Goal: Find specific page/section: Find specific page/section

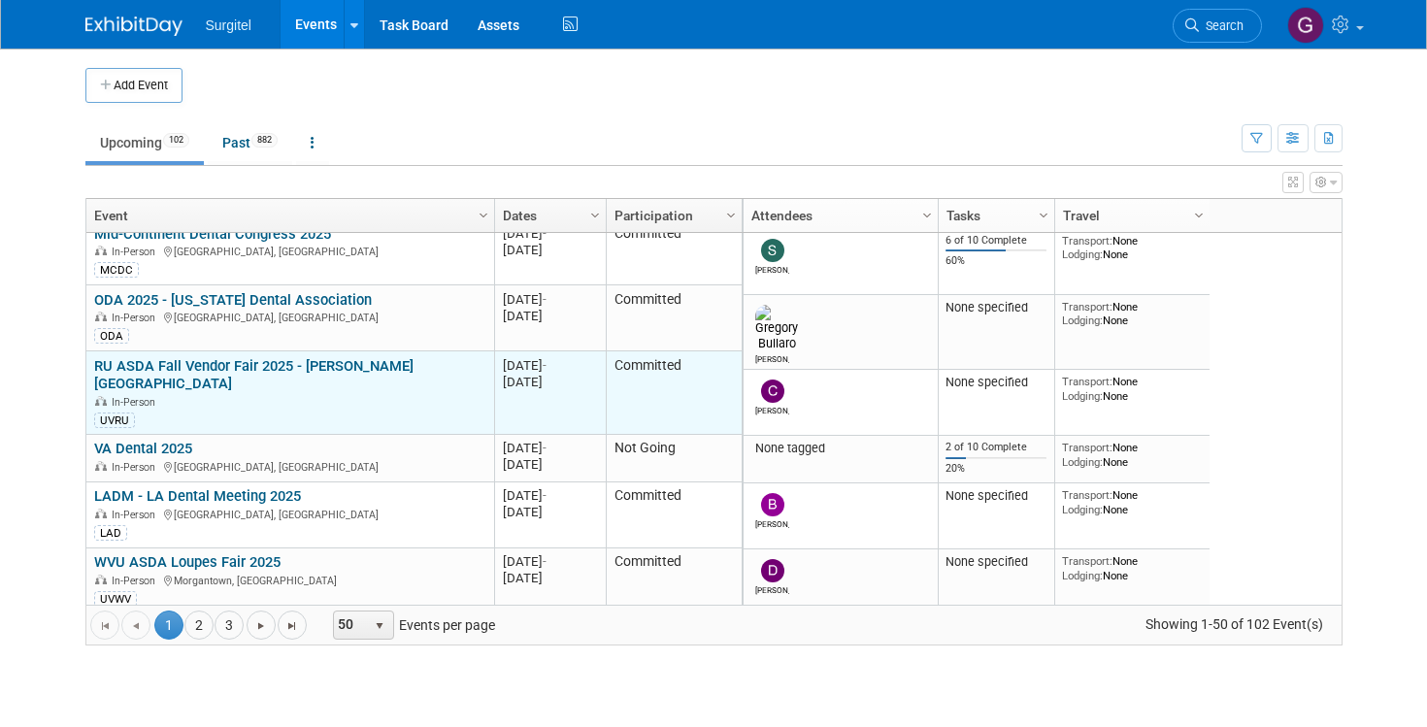
click at [347, 366] on link "RU ASDA Fall Vendor Fair 2025 - [PERSON_NAME][GEOGRAPHIC_DATA]" at bounding box center [253, 375] width 319 height 36
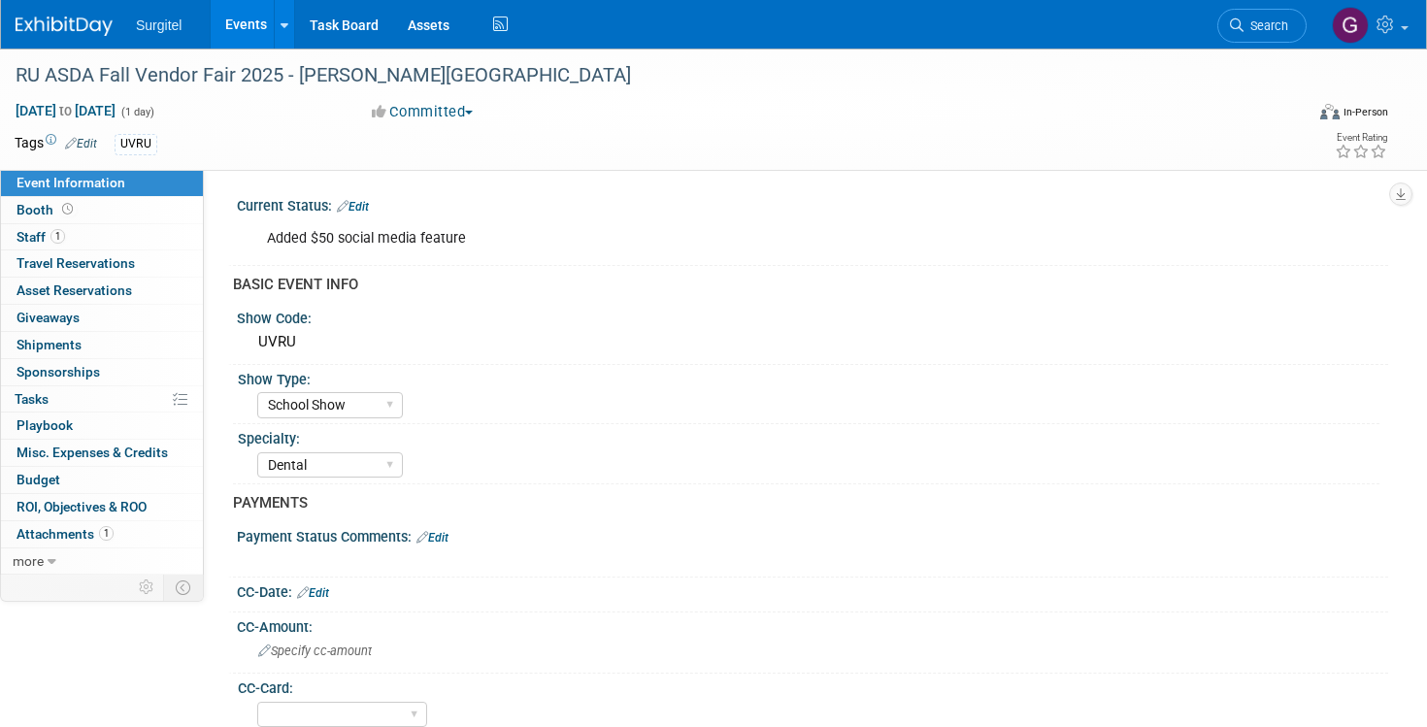
select select "School Show"
select select "Dental"
copy div "[PERSON_NAME][GEOGRAPHIC_DATA]"
drag, startPoint x: 471, startPoint y: 76, endPoint x: 298, endPoint y: 77, distance: 172.8
click at [298, 77] on div "RU ASDA Fall Vendor Fair 2025 - [PERSON_NAME][GEOGRAPHIC_DATA]" at bounding box center [640, 75] width 1263 height 35
